Goal: Task Accomplishment & Management: Manage account settings

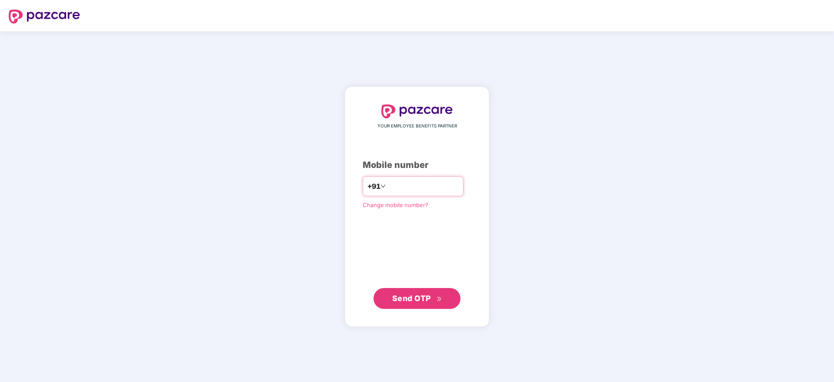
type input "**********"
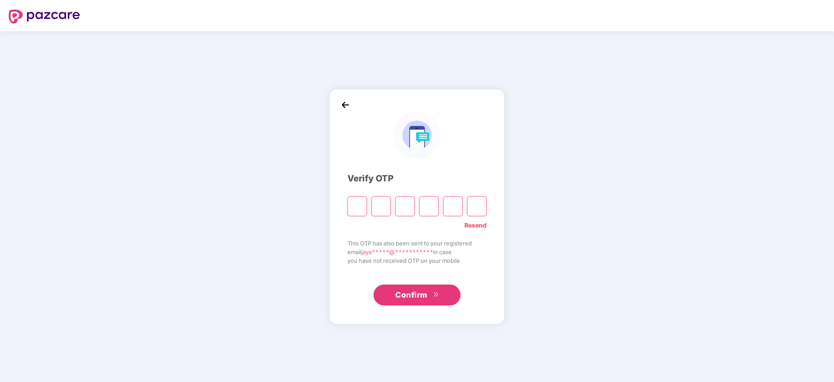
paste input "*"
type input "*"
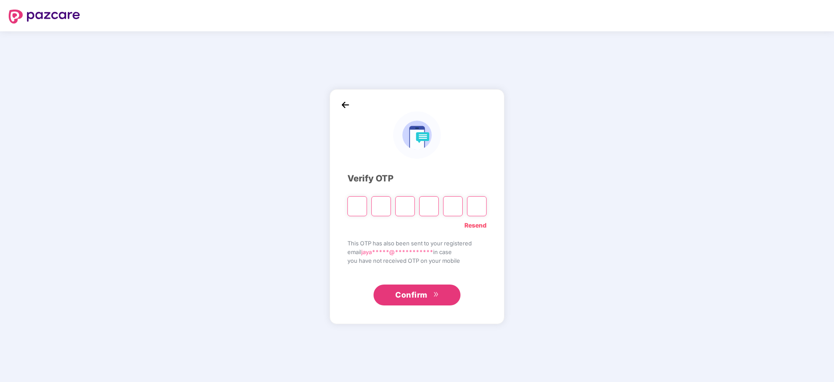
type input "*"
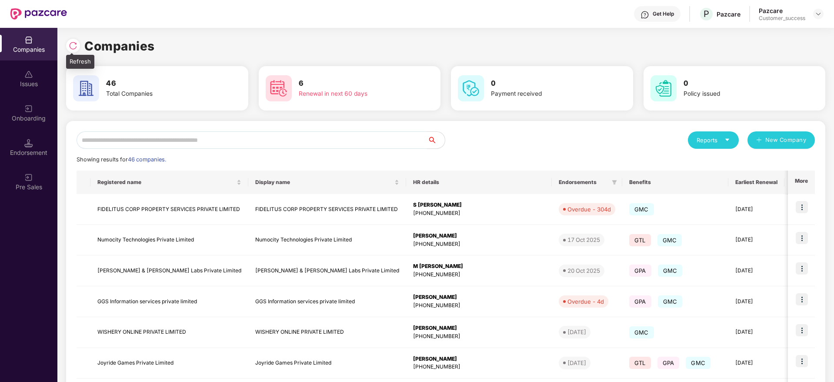
click at [70, 44] on img at bounding box center [73, 45] width 9 height 9
drag, startPoint x: 173, startPoint y: 48, endPoint x: 70, endPoint y: 46, distance: 103.1
click at [70, 46] on div "Companies" at bounding box center [445, 46] width 759 height 19
click at [70, 46] on img at bounding box center [73, 45] width 9 height 9
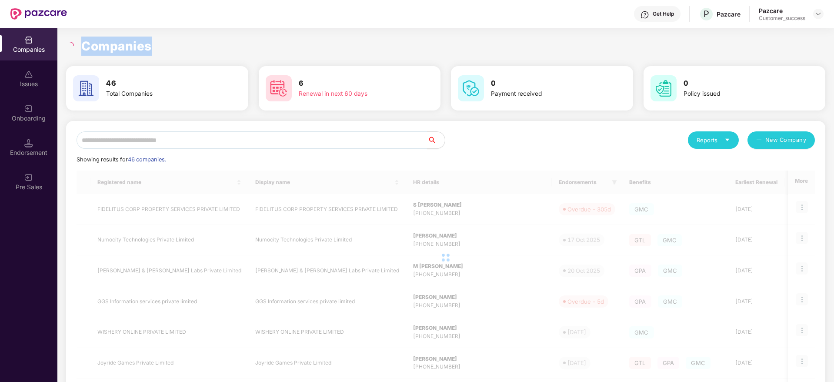
click at [111, 47] on h1 "Companies" at bounding box center [116, 46] width 70 height 19
